Goal: Obtain resource: Obtain resource

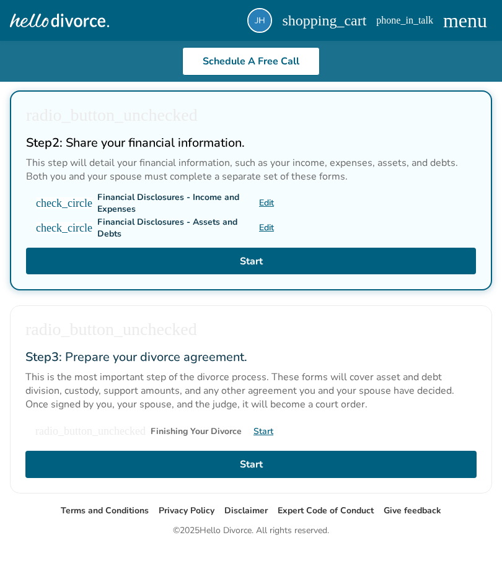
scroll to position [443, 0]
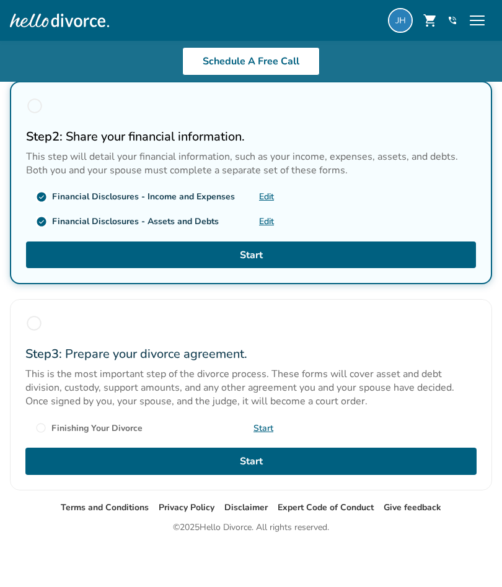
click at [403, 30] on img at bounding box center [400, 20] width 25 height 25
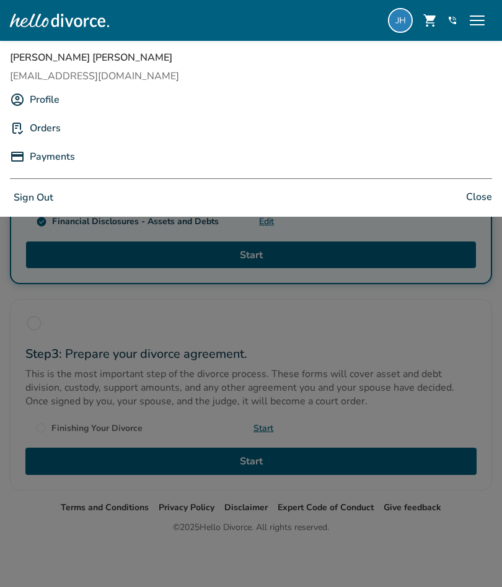
click at [435, 346] on body "Schedule A Free Info Call [PERSON_NAME] shopping_cart phone_in_talk Get Support…" at bounding box center [251, 77] width 502 height 1020
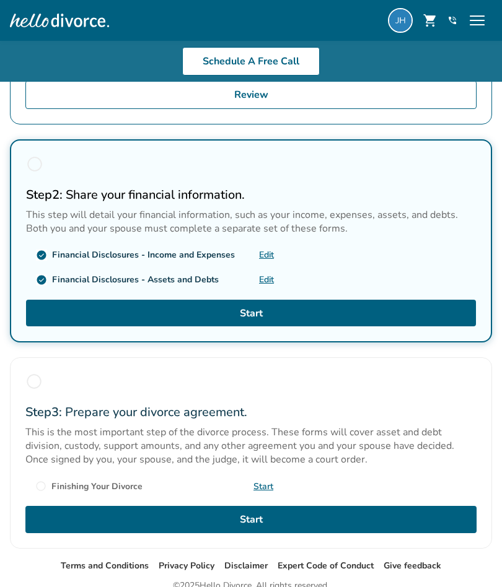
scroll to position [374, 0]
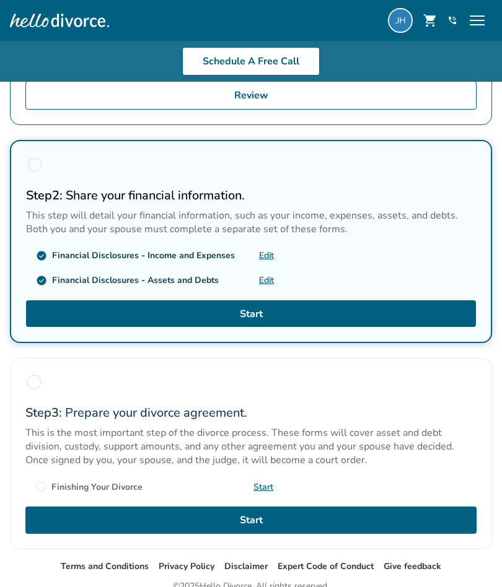
click at [42, 321] on link "Start" at bounding box center [251, 313] width 450 height 27
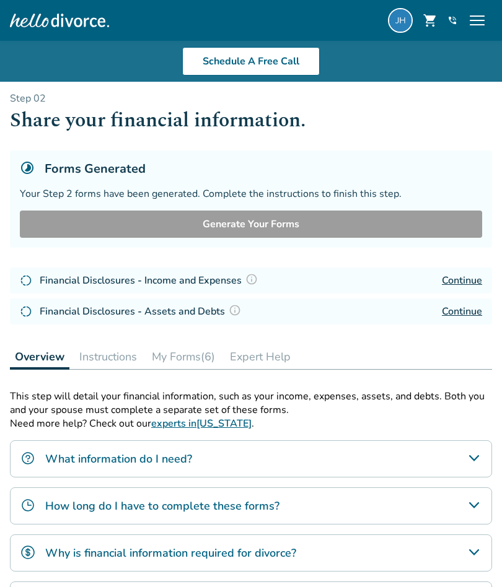
click at [194, 359] on button "My Forms (6)" at bounding box center [183, 356] width 73 height 25
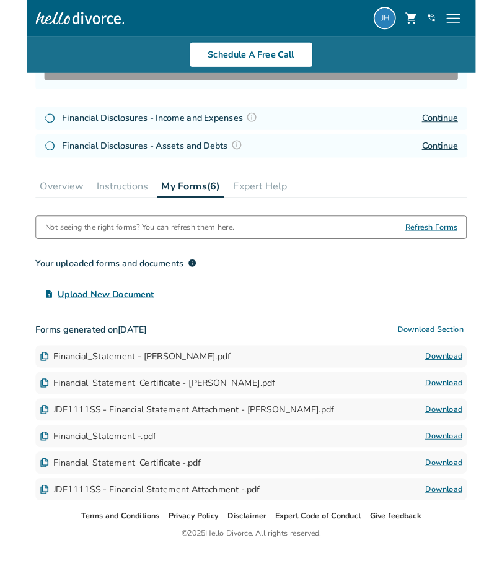
scroll to position [149, 0]
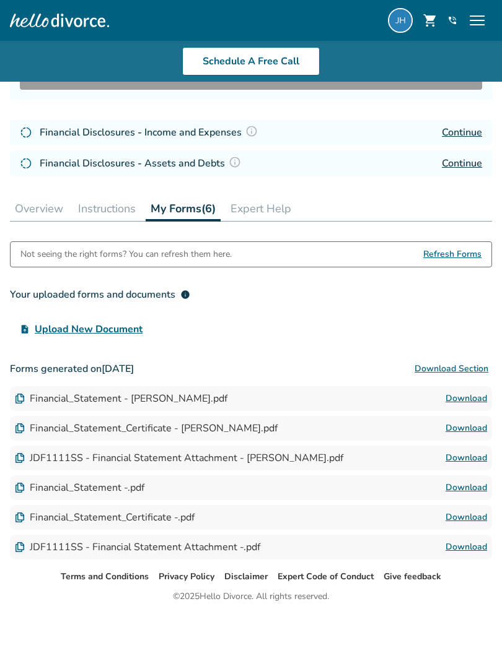
click at [41, 461] on div "JDF1111SS - Financial Statement Attachment - [PERSON_NAME].pdf" at bounding box center [179, 458] width 328 height 14
click at [33, 400] on div "Financial_Statement - [PERSON_NAME].pdf" at bounding box center [121, 399] width 212 height 14
click at [451, 413] on div "Forms generated on [DATE] Download Section Financial_Statement - [PERSON_NAME].…" at bounding box center [251, 458] width 482 height 203
click at [476, 403] on link "Download" at bounding box center [465, 398] width 41 height 15
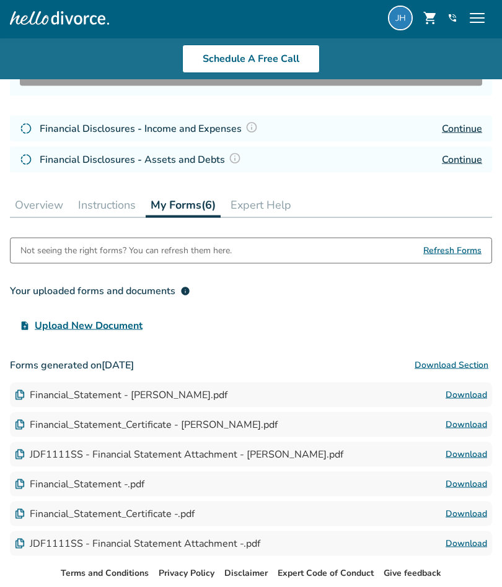
scroll to position [219, 0]
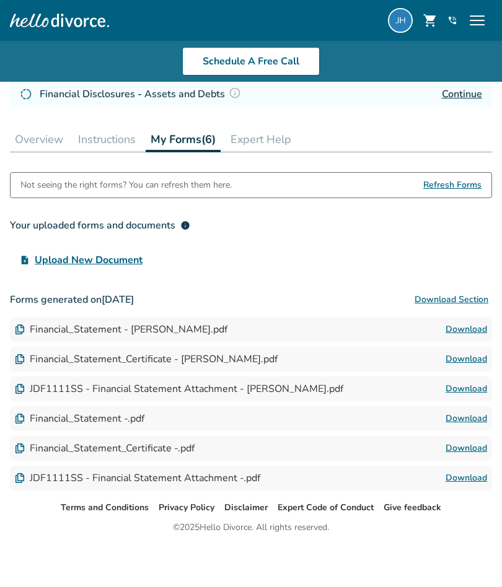
click at [468, 360] on link "Download" at bounding box center [465, 359] width 41 height 15
click at [467, 391] on link "Download" at bounding box center [465, 388] width 41 height 15
click at [469, 388] on link "Download" at bounding box center [465, 388] width 41 height 15
click at [461, 90] on link "Continue" at bounding box center [462, 94] width 40 height 14
click at [89, 129] on button "Instructions" at bounding box center [106, 139] width 67 height 25
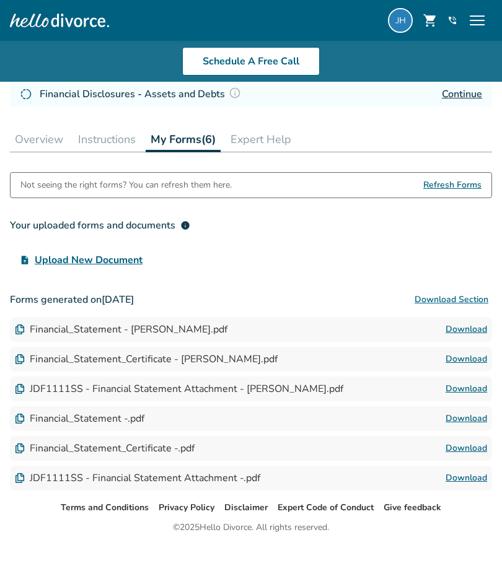
scroll to position [179, 0]
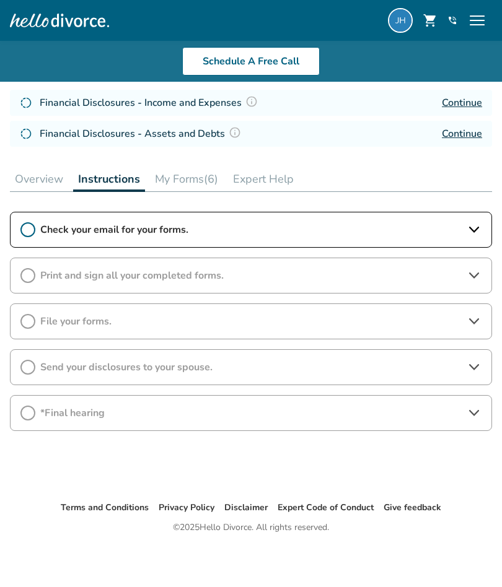
click at [477, 216] on div "Check your email for your forms." at bounding box center [251, 230] width 482 height 36
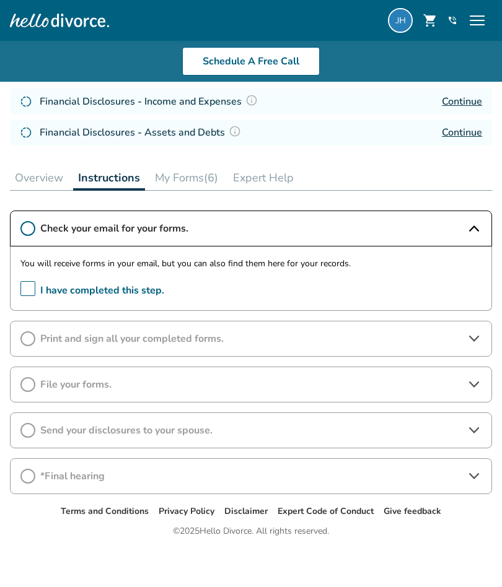
click at [471, 350] on div "Print and sign all your completed forms." at bounding box center [251, 339] width 482 height 36
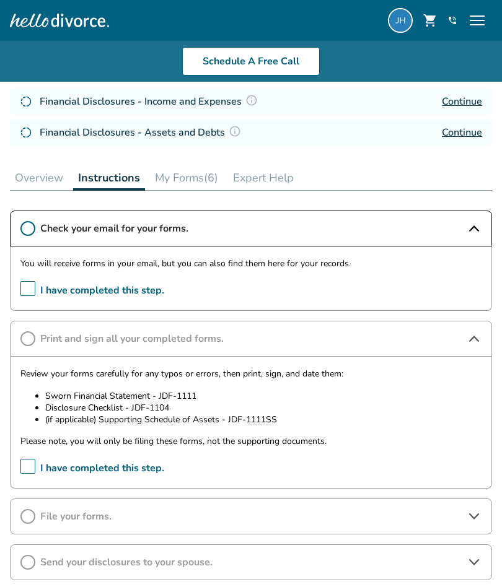
click at [479, 518] on icon at bounding box center [473, 516] width 15 height 15
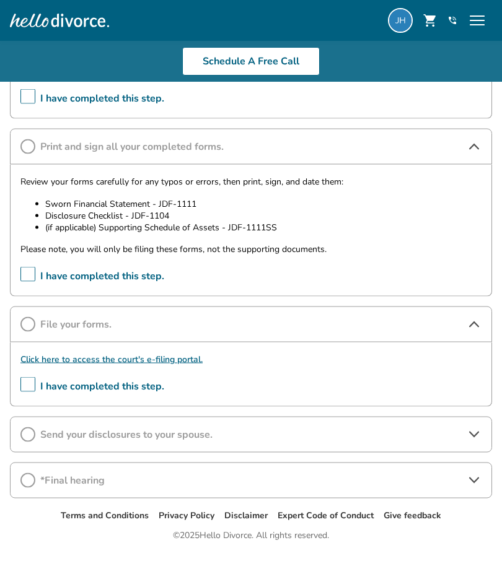
scroll to position [373, 0]
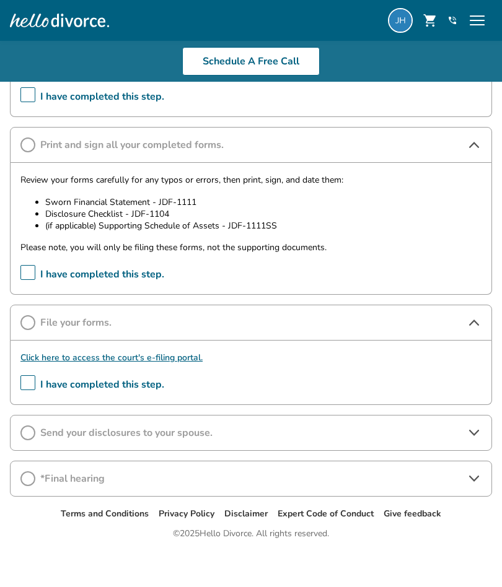
click at [470, 435] on icon at bounding box center [474, 433] width 10 height 6
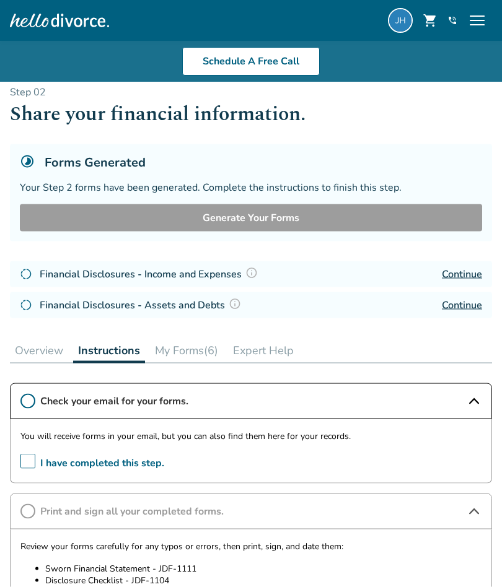
scroll to position [0, 0]
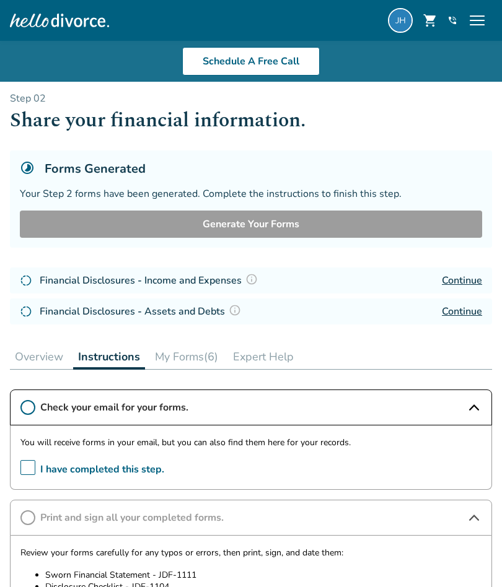
click at [258, 276] on img at bounding box center [251, 279] width 12 height 12
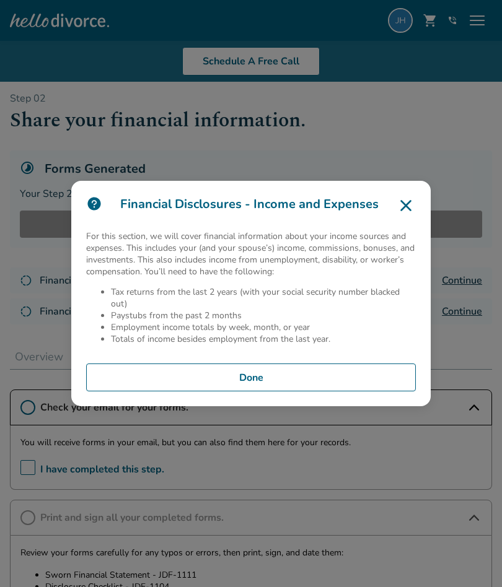
click at [400, 198] on icon at bounding box center [406, 206] width 20 height 20
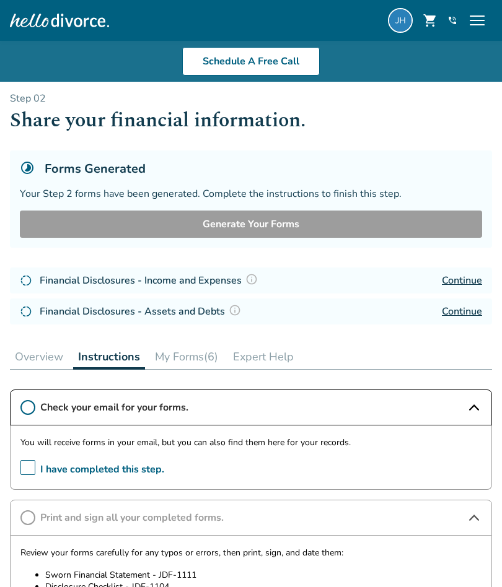
click at [240, 314] on img at bounding box center [235, 310] width 12 height 12
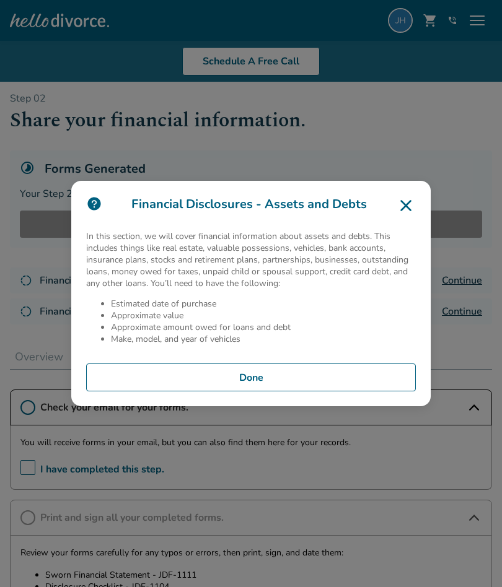
click at [407, 211] on icon at bounding box center [406, 206] width 20 height 20
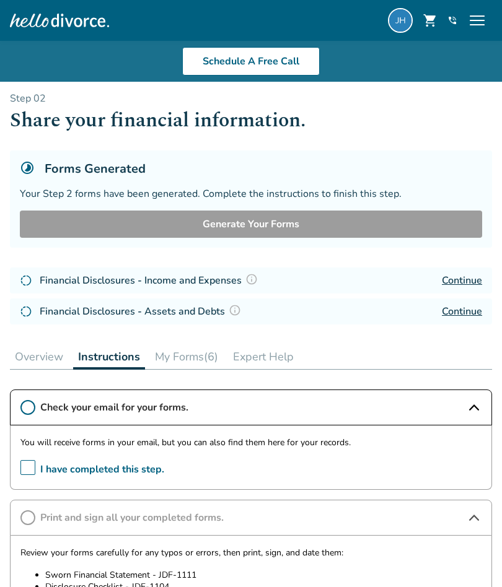
click at [30, 355] on button "Overview" at bounding box center [39, 356] width 58 height 25
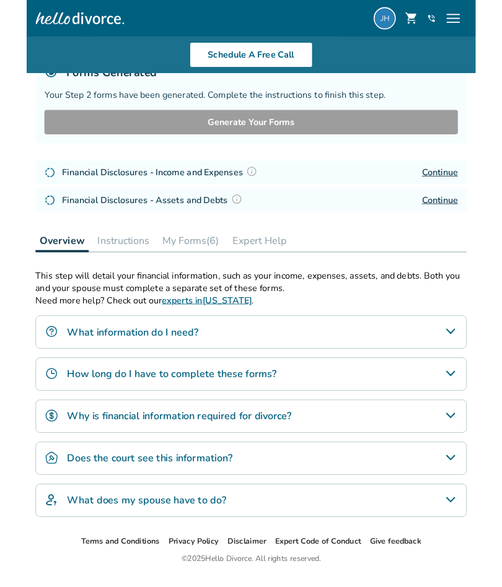
scroll to position [188, 0]
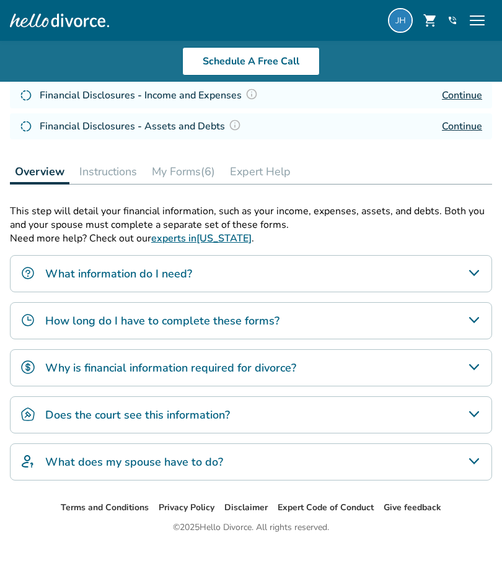
click at [178, 170] on button "My Forms (6)" at bounding box center [183, 171] width 73 height 25
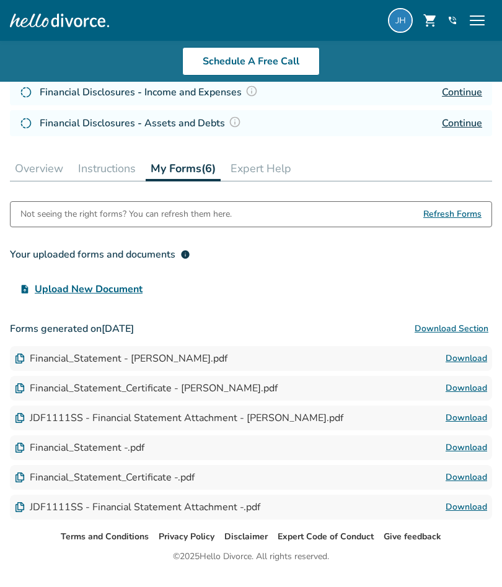
click at [67, 283] on span "Upload New Document" at bounding box center [89, 289] width 108 height 15
click at [0, 0] on input "upload_file Upload New Document" at bounding box center [0, 0] width 0 height 0
click at [461, 335] on button "Download Section" at bounding box center [451, 328] width 81 height 25
click at [476, 363] on link "Download" at bounding box center [465, 358] width 41 height 15
click at [472, 362] on link "Download" at bounding box center [465, 358] width 41 height 15
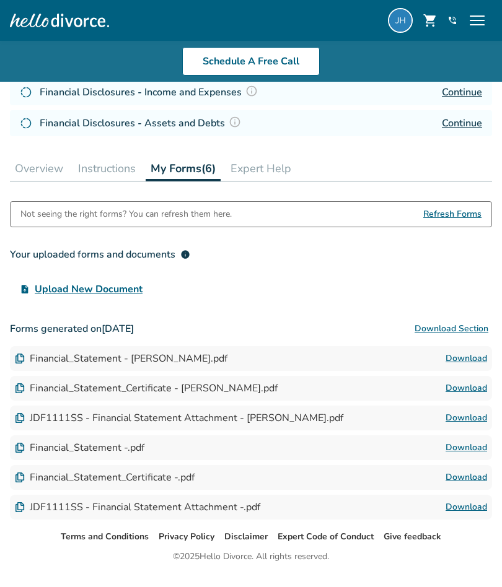
click at [468, 393] on link "Download" at bounding box center [465, 388] width 41 height 15
click at [467, 453] on link "Download" at bounding box center [465, 447] width 41 height 15
click at [466, 363] on link "Download" at bounding box center [465, 358] width 41 height 15
click at [465, 393] on link "Download" at bounding box center [465, 388] width 41 height 15
click at [464, 422] on link "Download" at bounding box center [465, 418] width 41 height 15
